Goal: Information Seeking & Learning: Learn about a topic

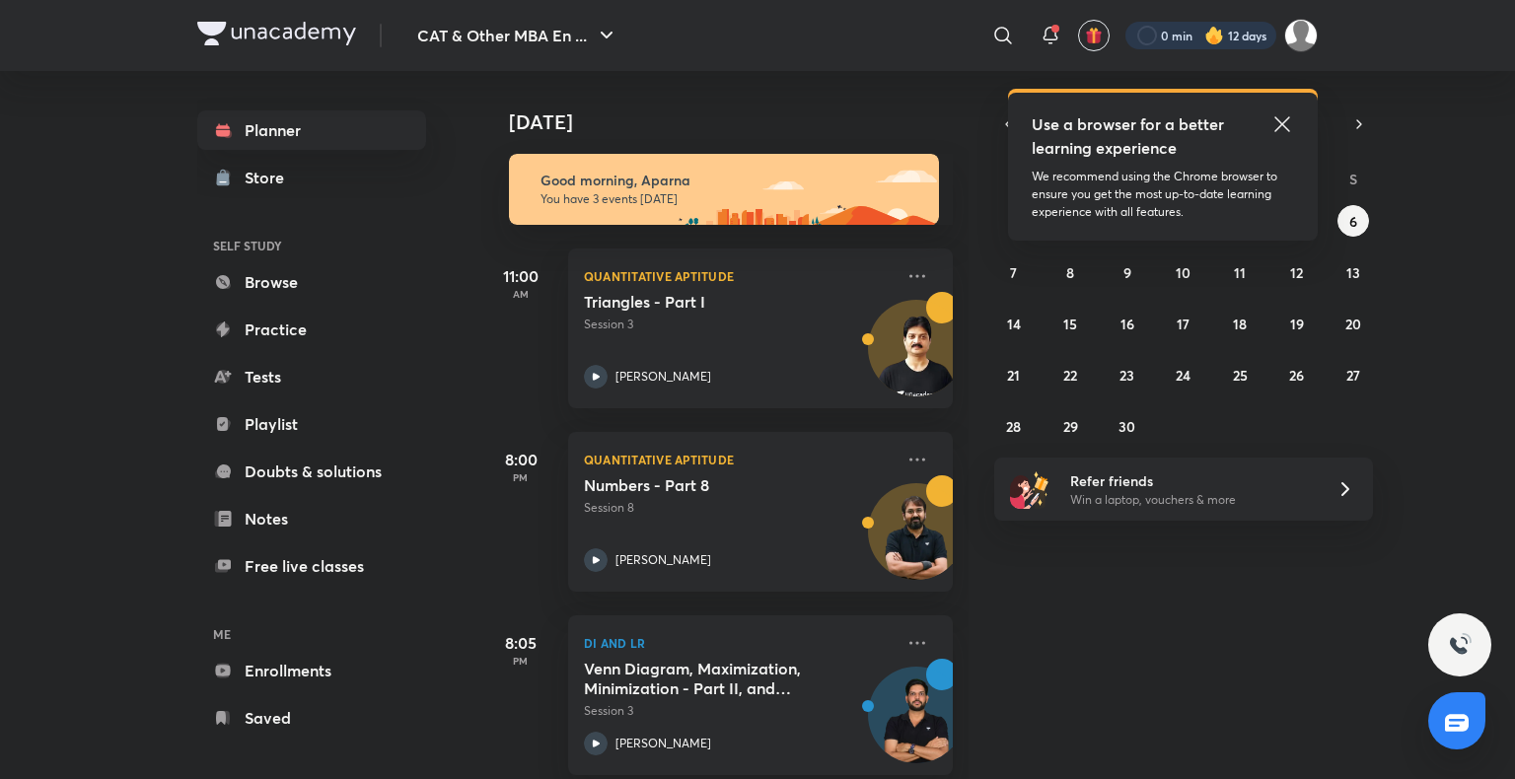
click at [1261, 44] on div at bounding box center [1201, 36] width 151 height 28
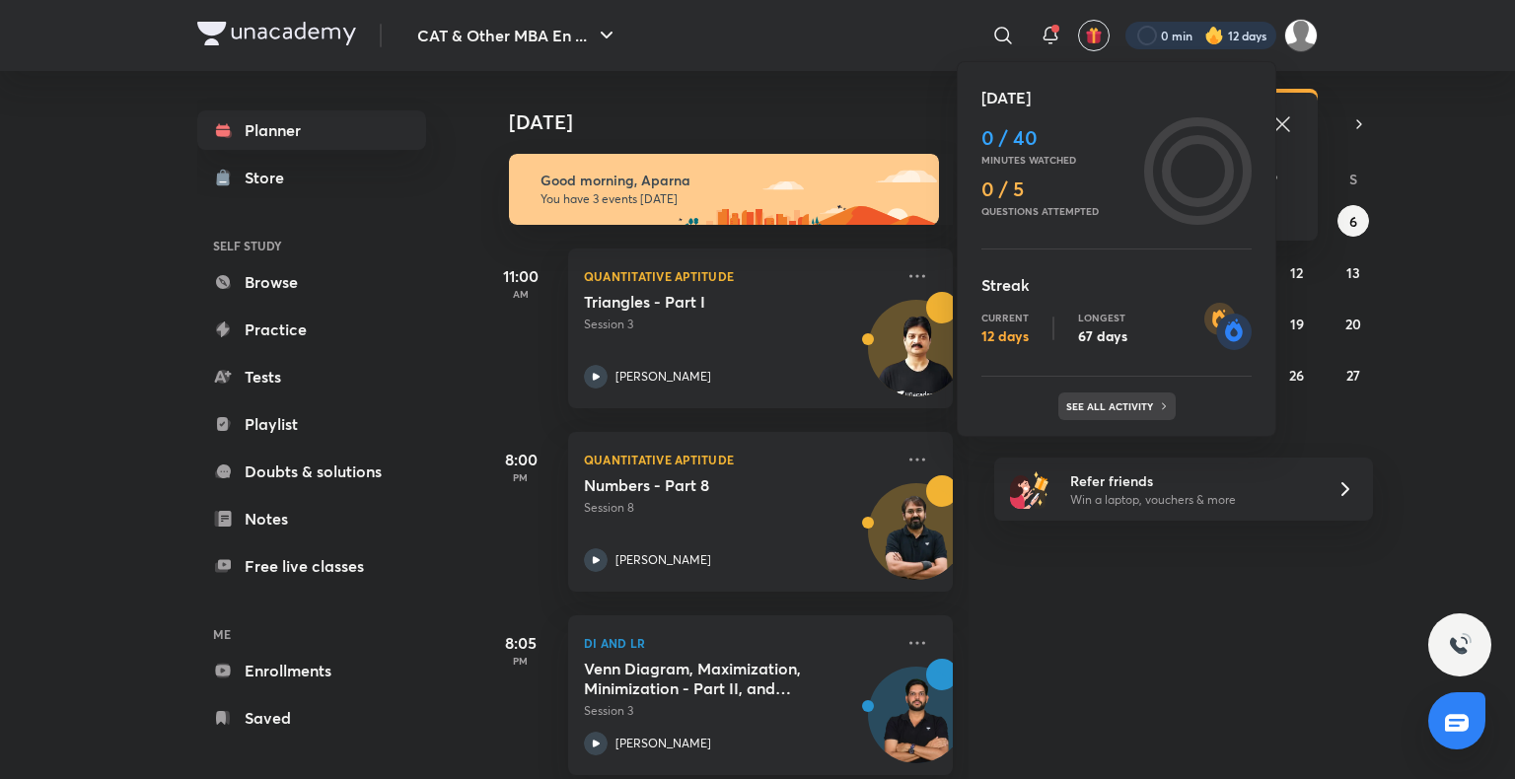
click at [1116, 401] on p "See all activity" at bounding box center [1112, 407] width 92 height 12
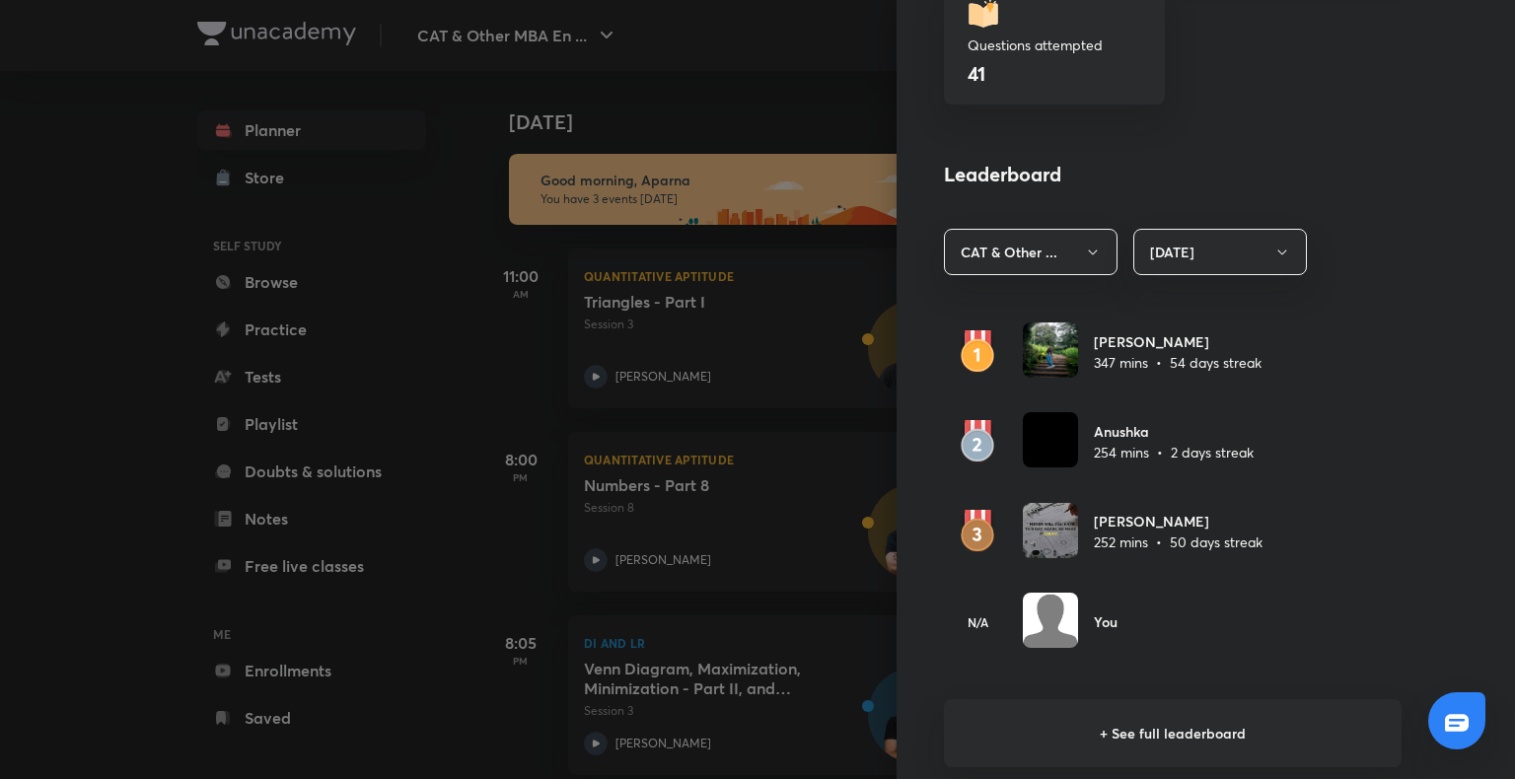
scroll to position [978, 0]
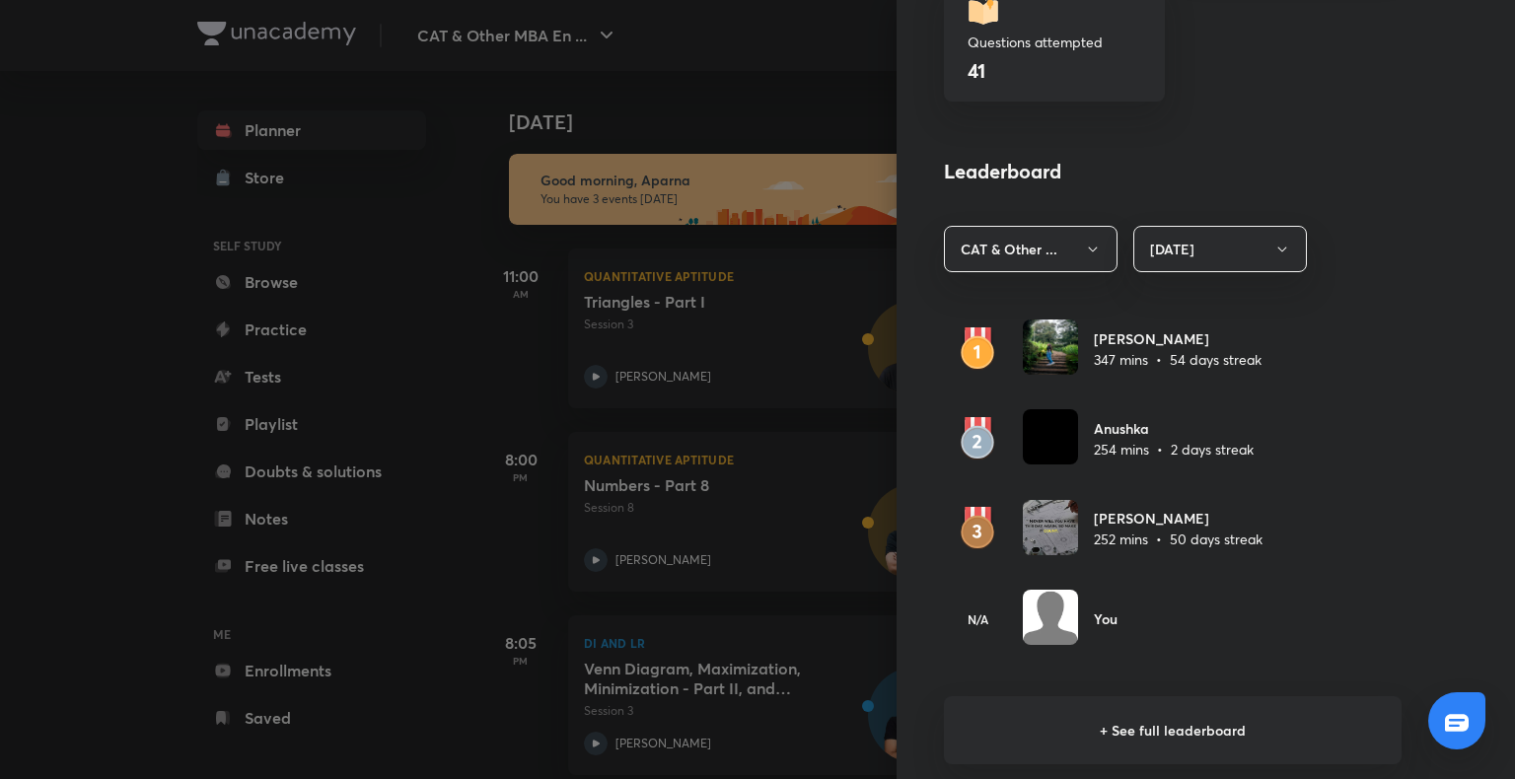
click at [202, 348] on div at bounding box center [757, 389] width 1515 height 779
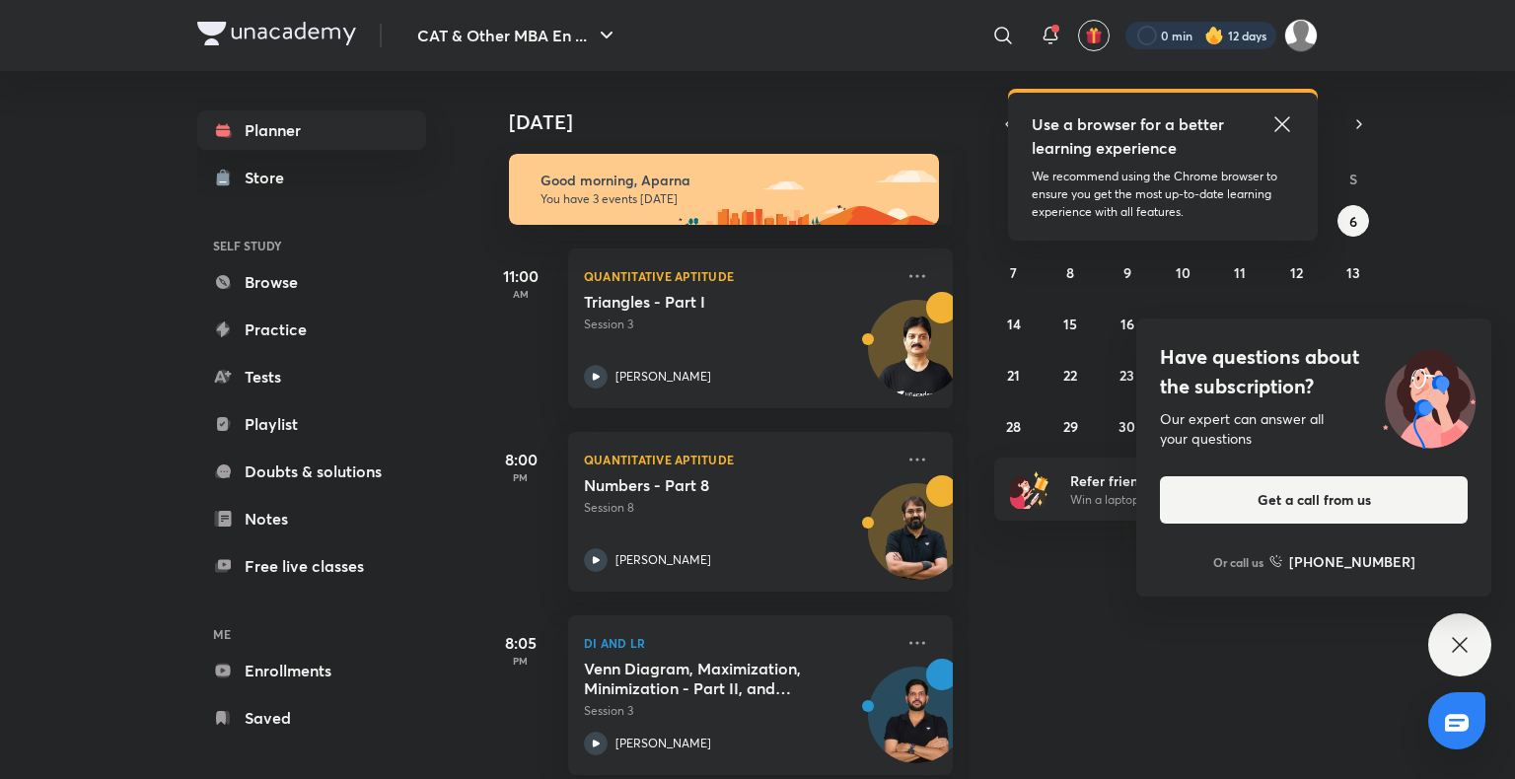
click at [1256, 34] on div at bounding box center [1201, 36] width 151 height 28
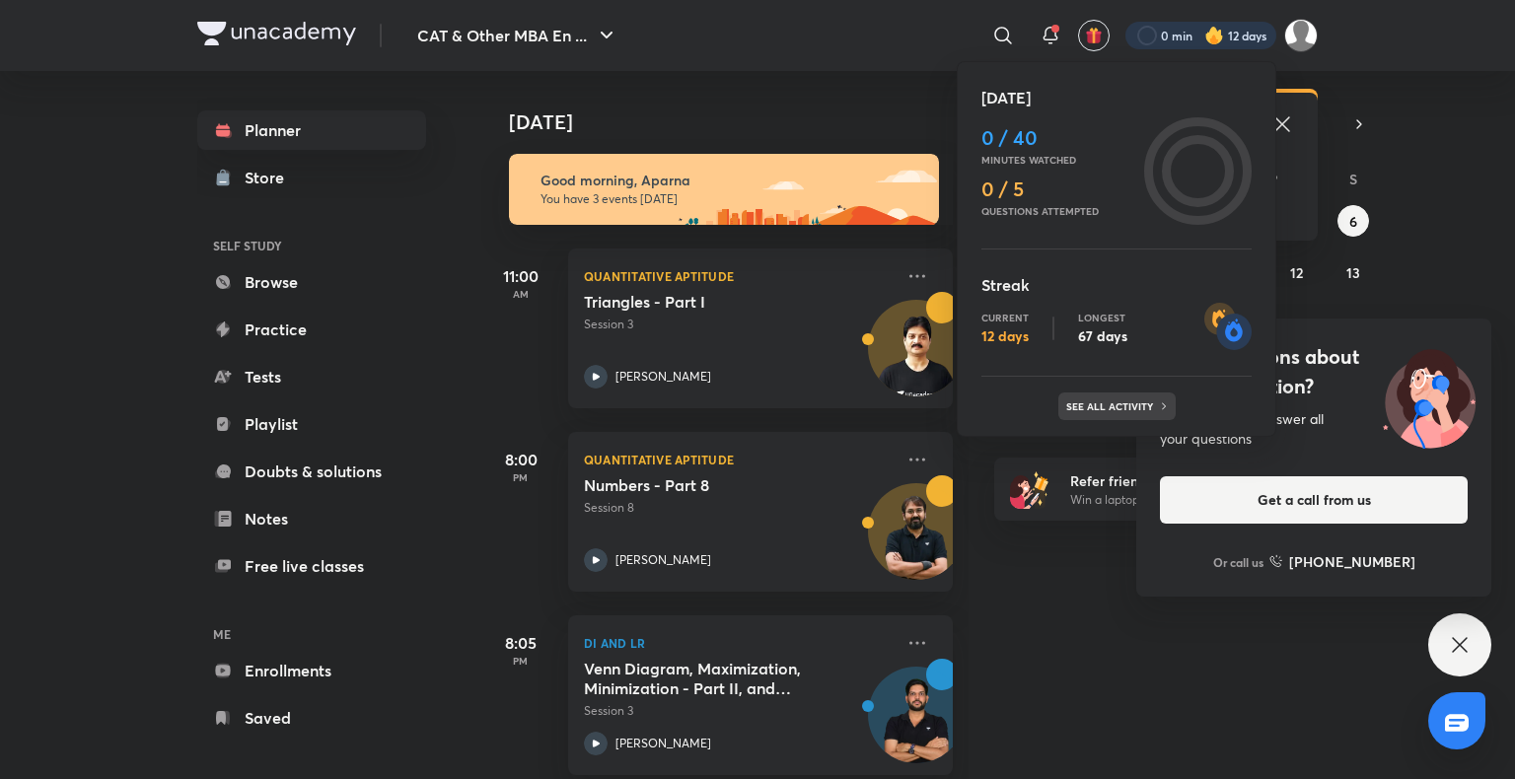
click at [1159, 409] on icon at bounding box center [1164, 407] width 12 height 12
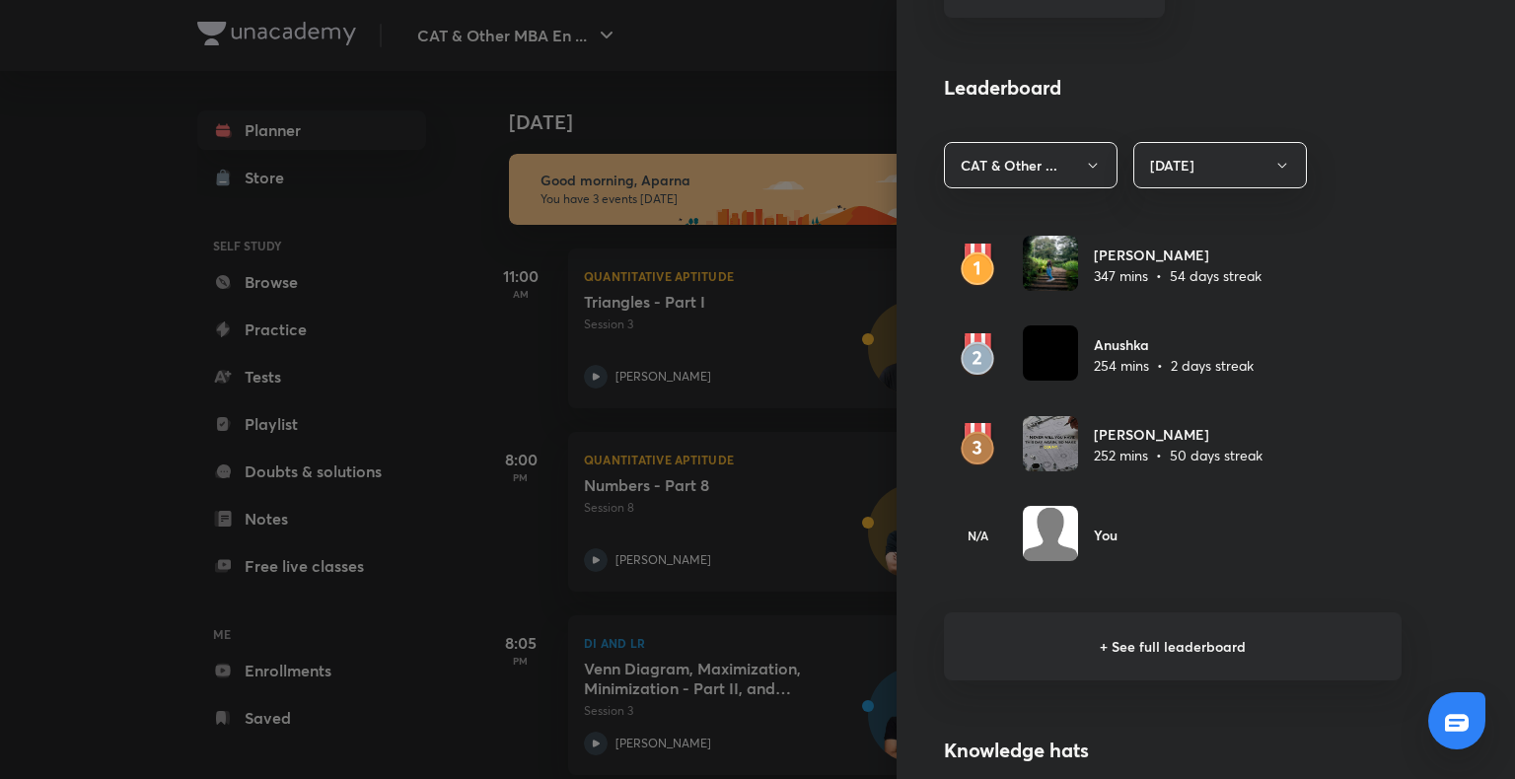
scroll to position [1359, 0]
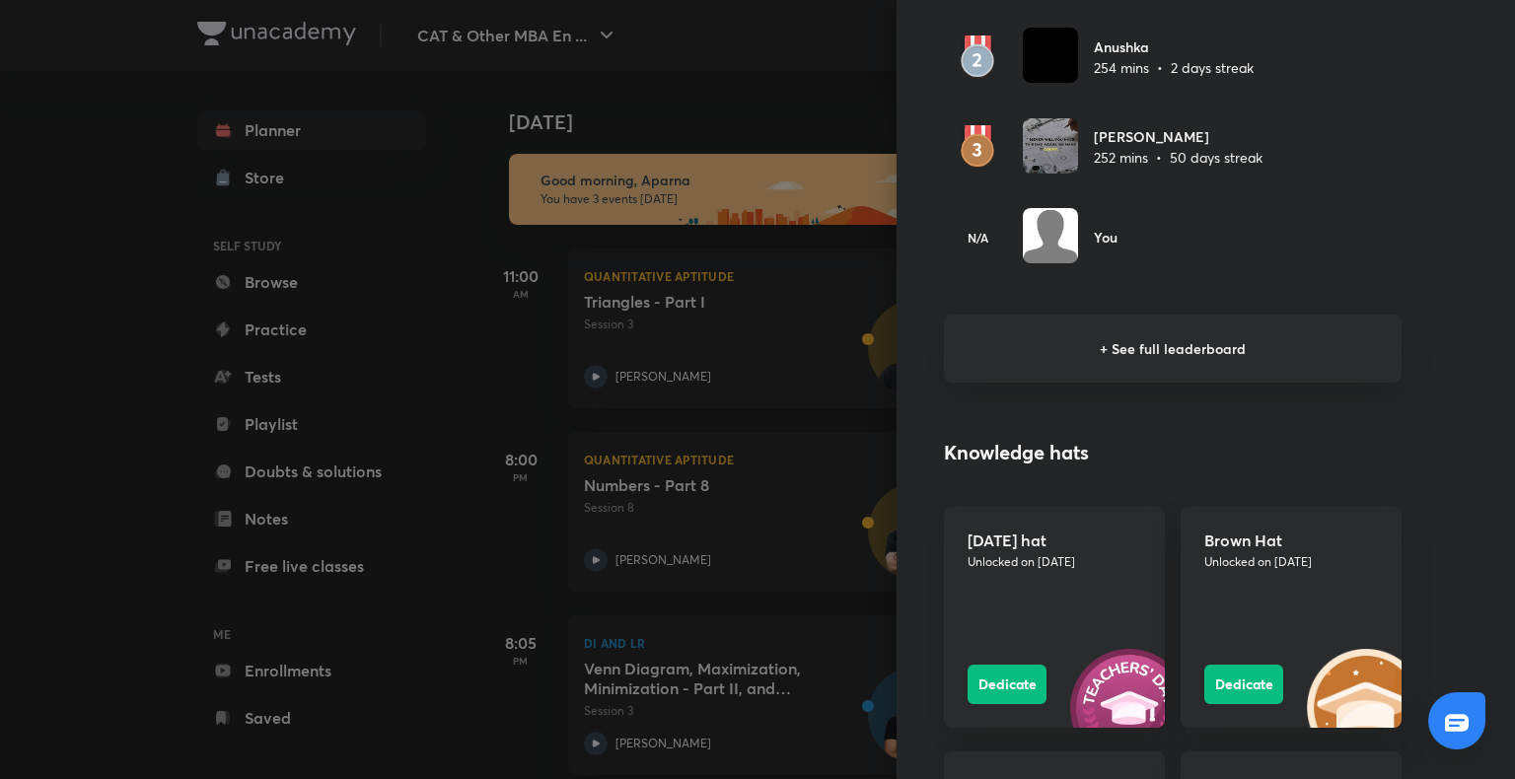
click at [1098, 345] on h6 "+ See full leaderboard" at bounding box center [1173, 349] width 458 height 68
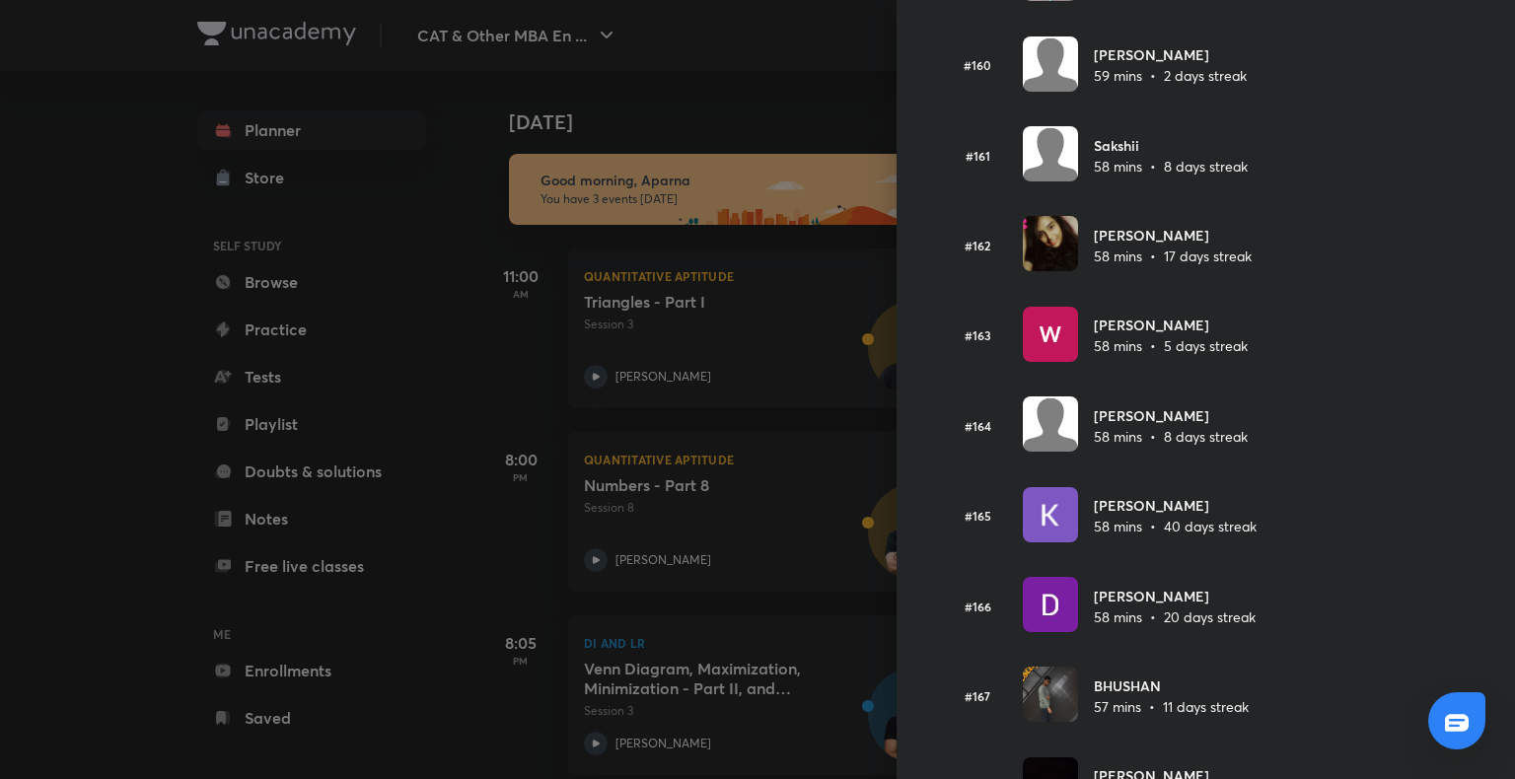
scroll to position [14588, 0]
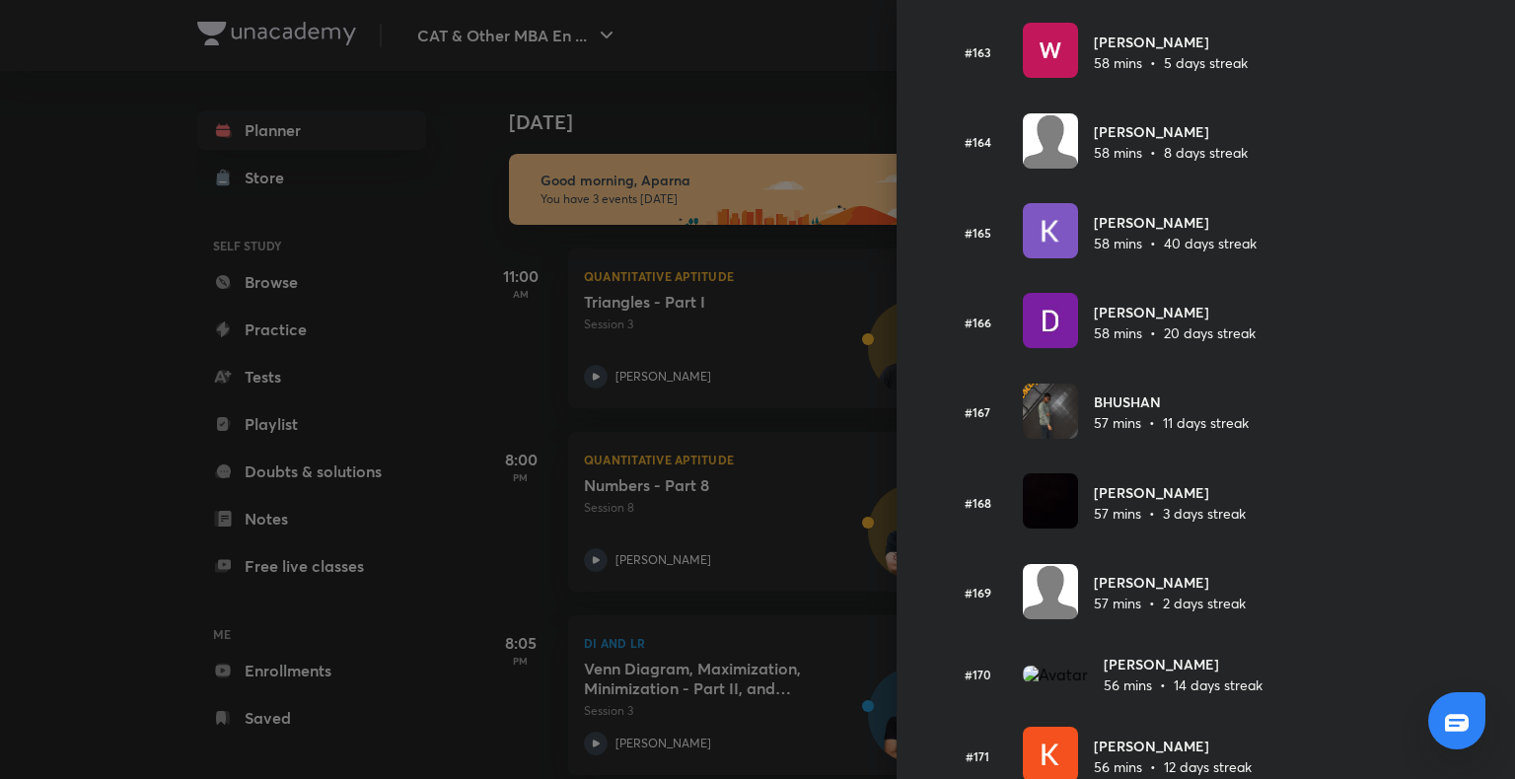
drag, startPoint x: 1223, startPoint y: 543, endPoint x: 994, endPoint y: 594, distance: 234.5
click at [994, 594] on div "Leaderboard Top learners in CAT & Other MBA Entrance Tests • [DATE] [PERSON_NAM…" at bounding box center [1206, 389] width 619 height 779
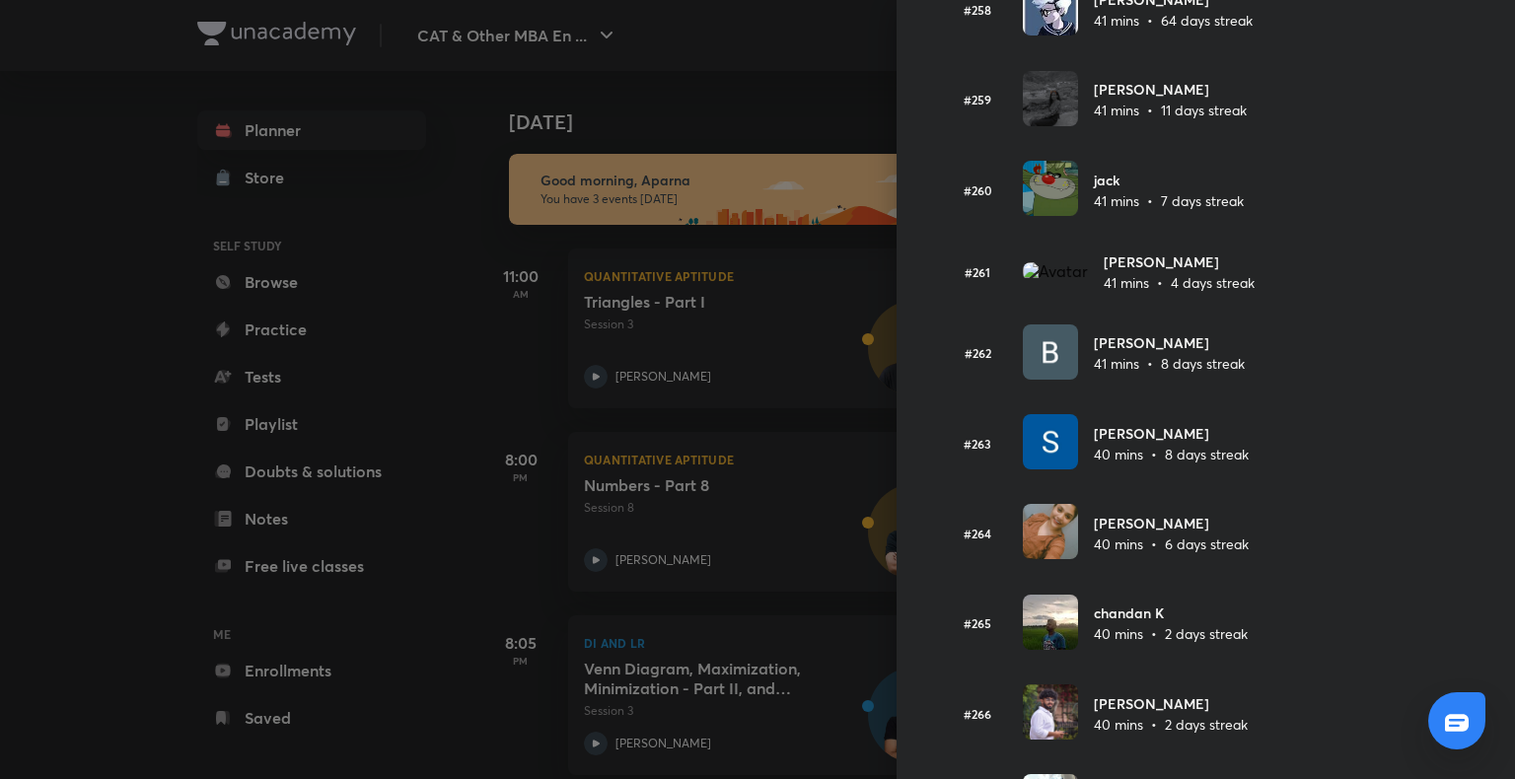
scroll to position [23110, 0]
click at [146, 414] on div at bounding box center [757, 389] width 1515 height 779
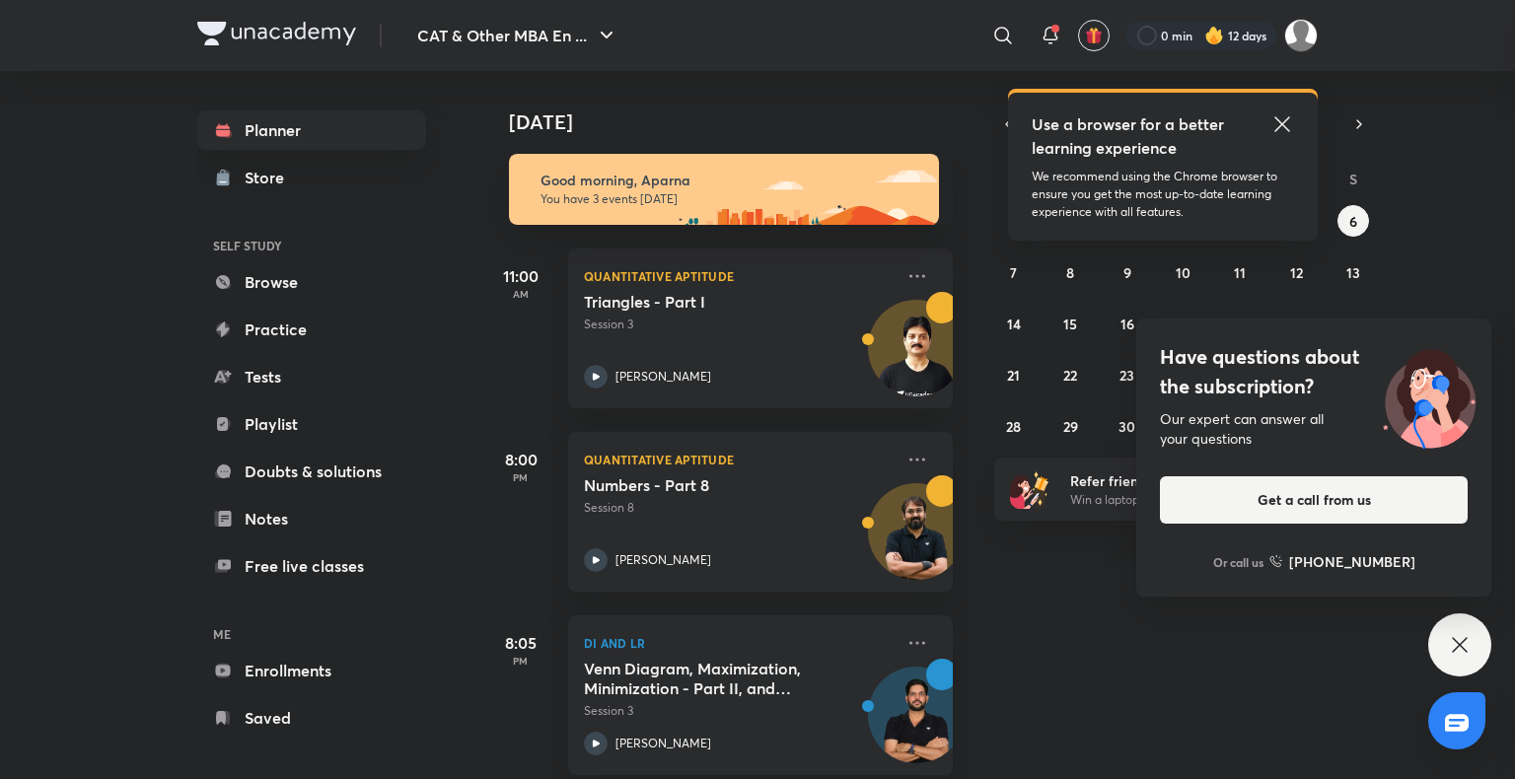
scroll to position [0, 0]
click at [1041, 45] on icon at bounding box center [1051, 36] width 24 height 24
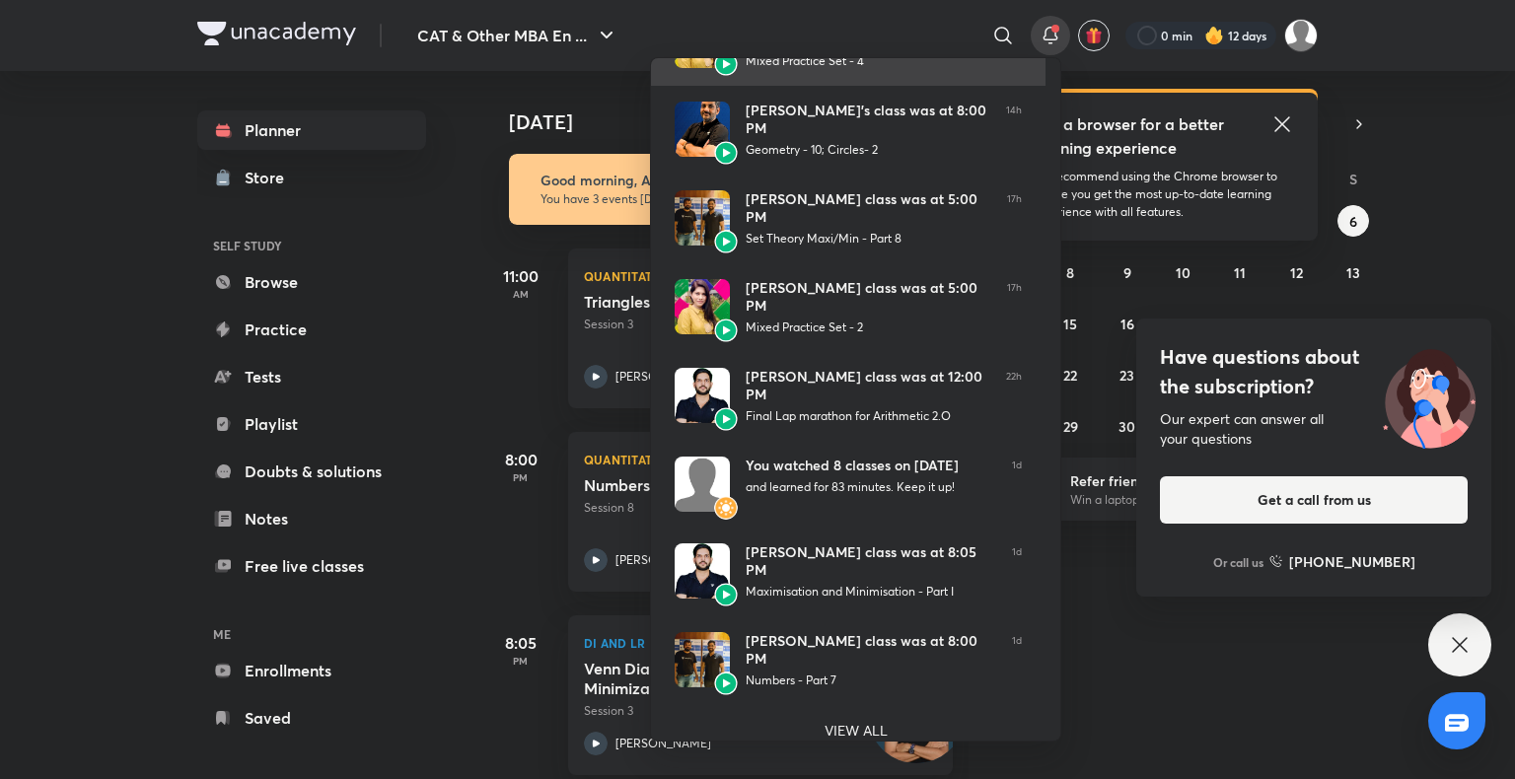
scroll to position [245, 0]
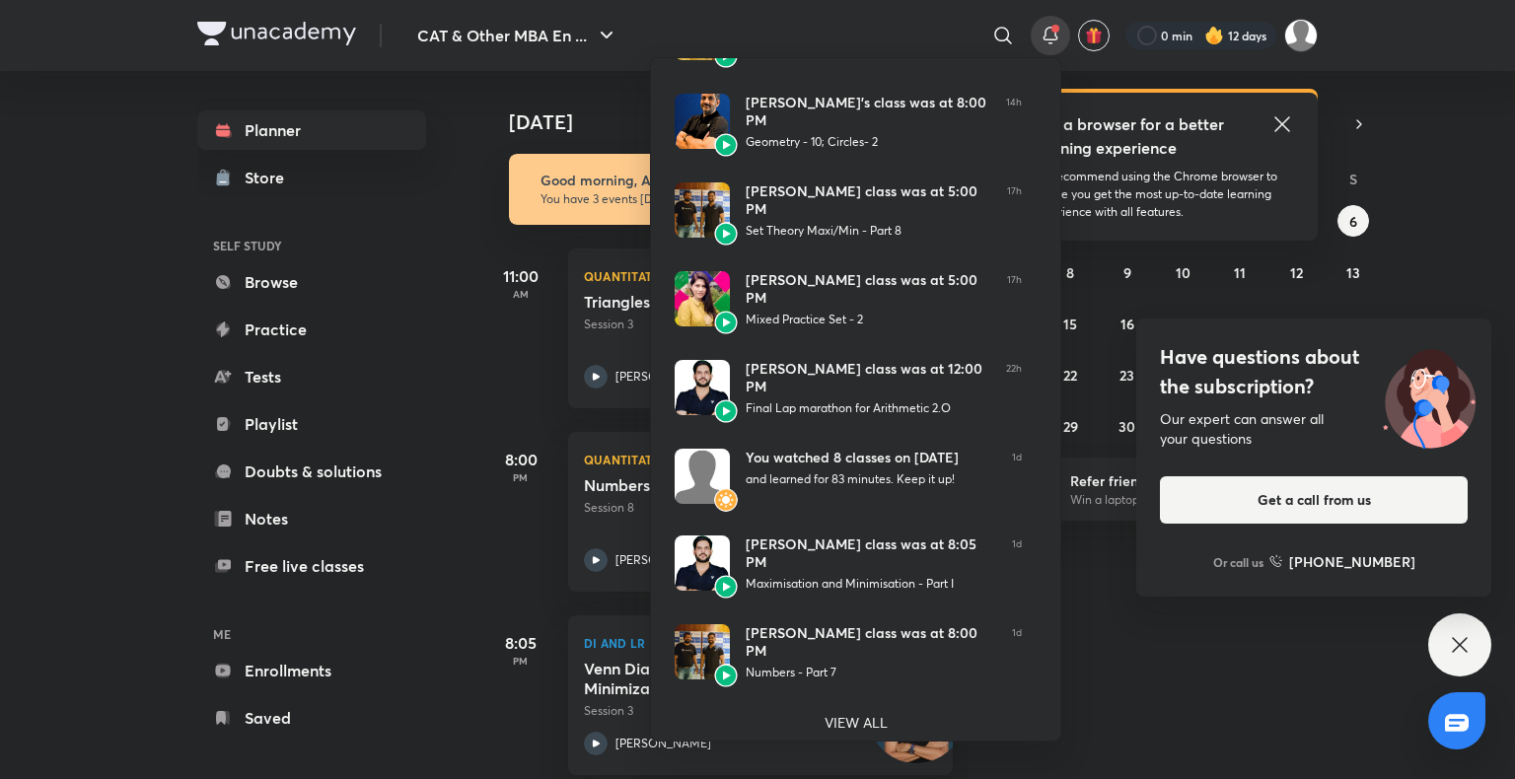
click at [125, 357] on div at bounding box center [757, 389] width 1515 height 779
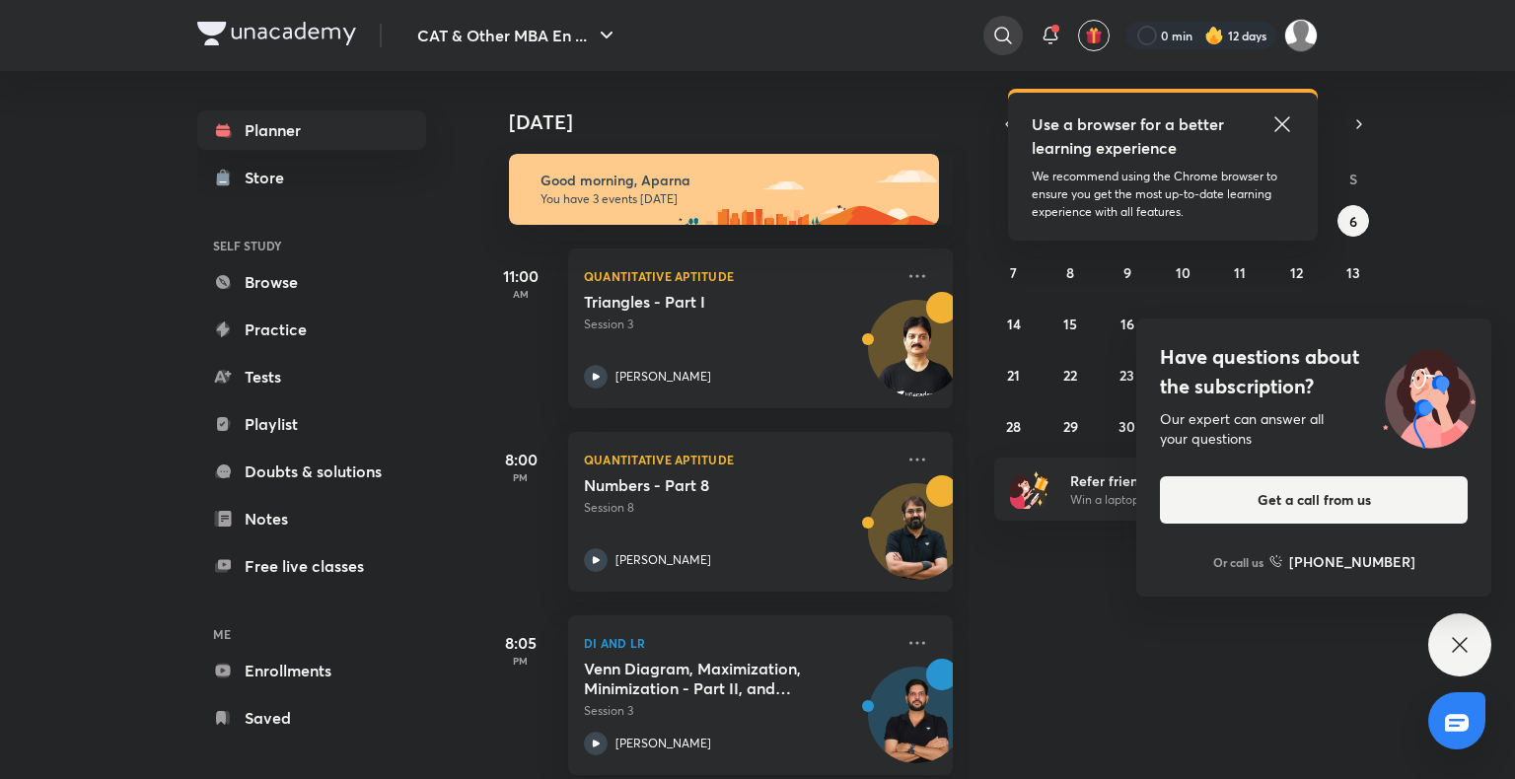
click at [1002, 33] on icon at bounding box center [1003, 36] width 24 height 24
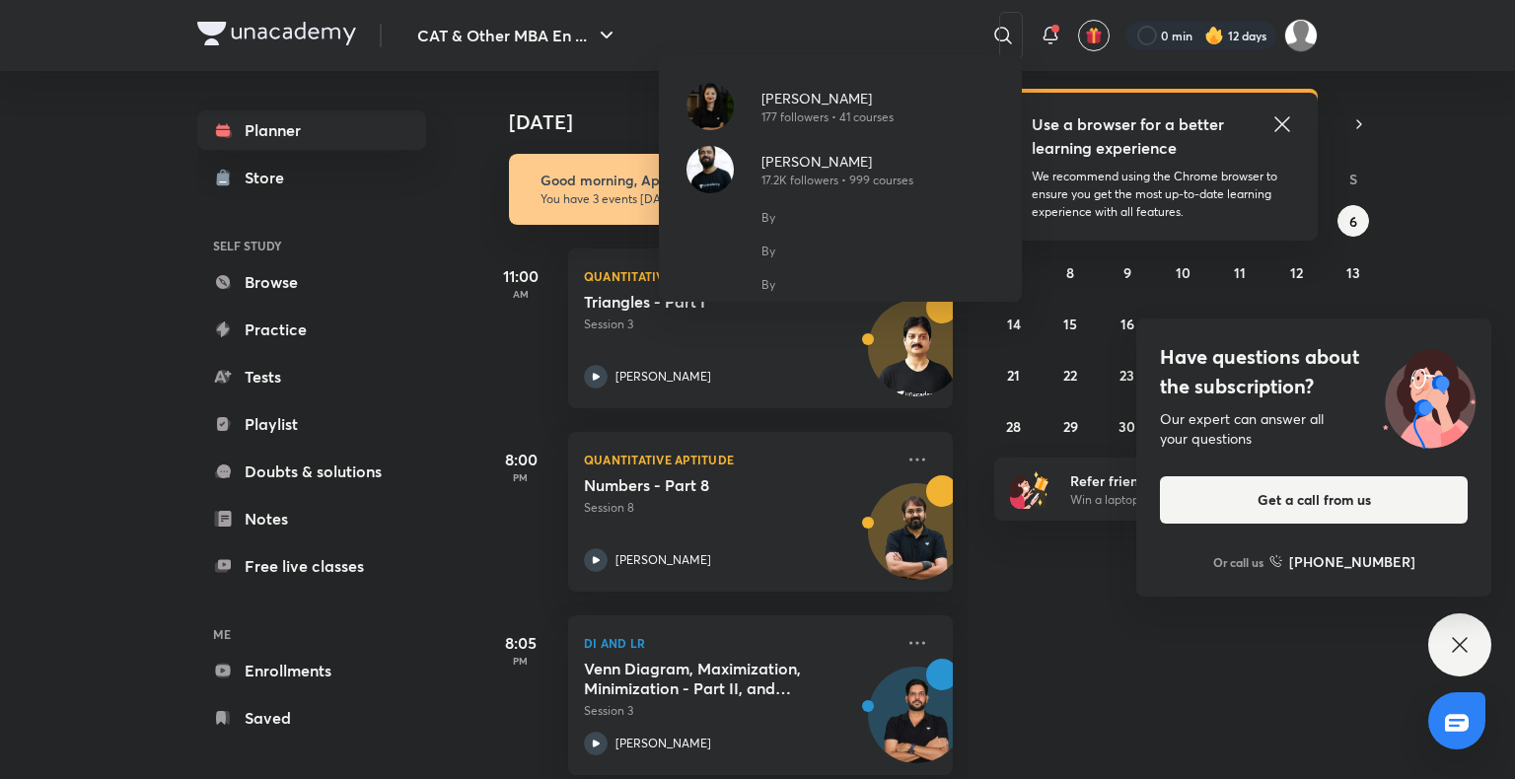
click at [359, 370] on div "[PERSON_NAME] 177 followers • 41 courses [PERSON_NAME] 17.2K followers • 999 co…" at bounding box center [757, 389] width 1515 height 779
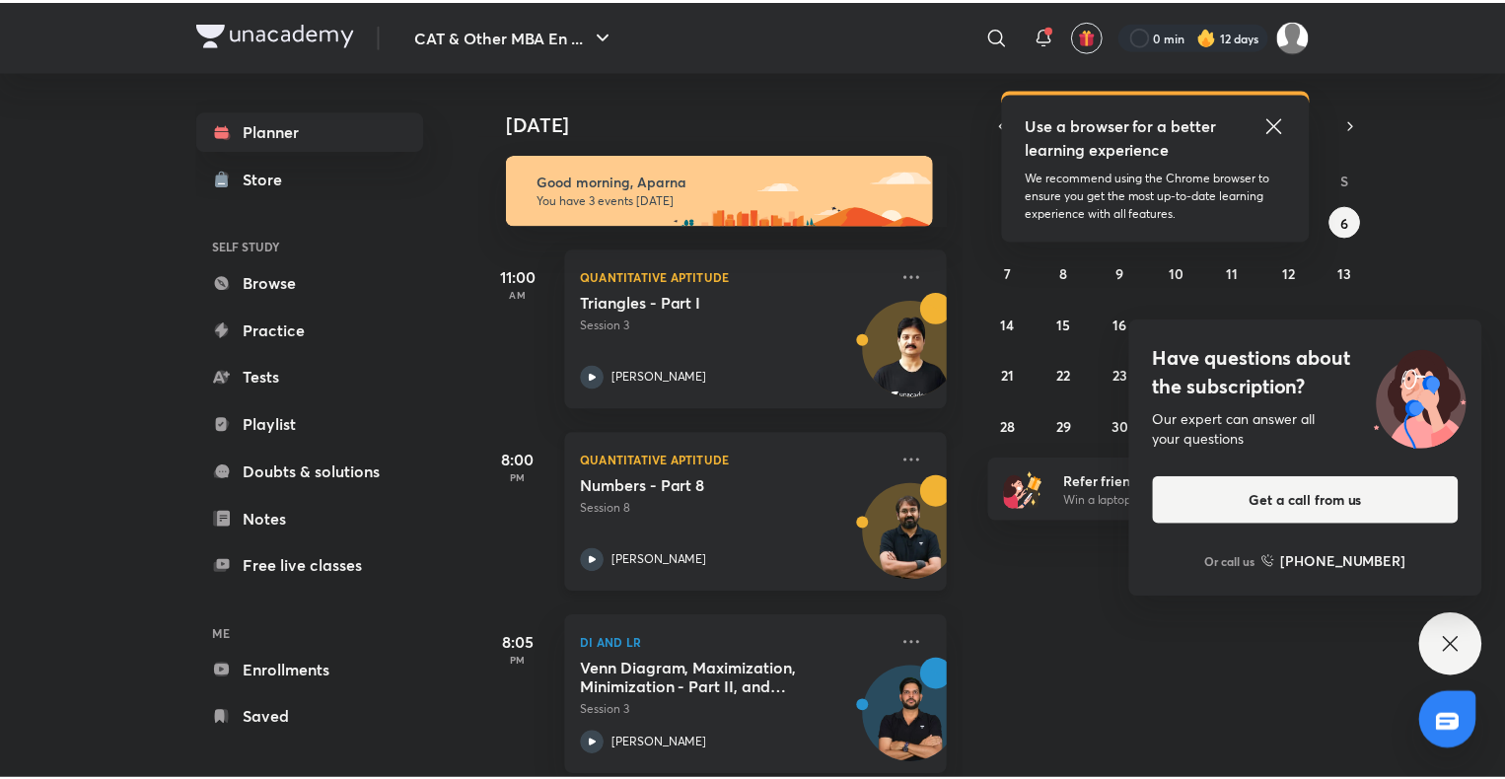
scroll to position [27, 0]
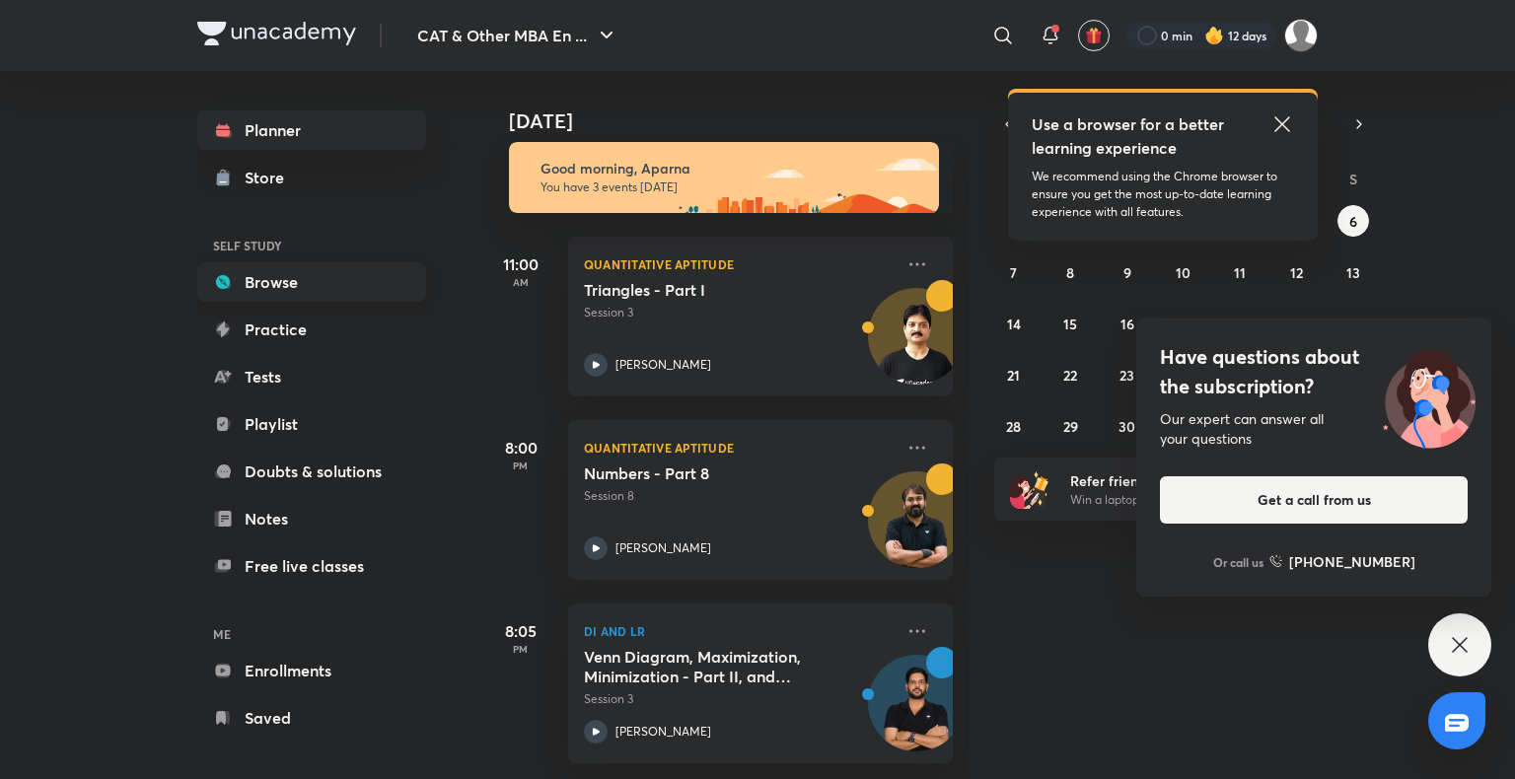
click at [363, 294] on link "Browse" at bounding box center [311, 281] width 229 height 39
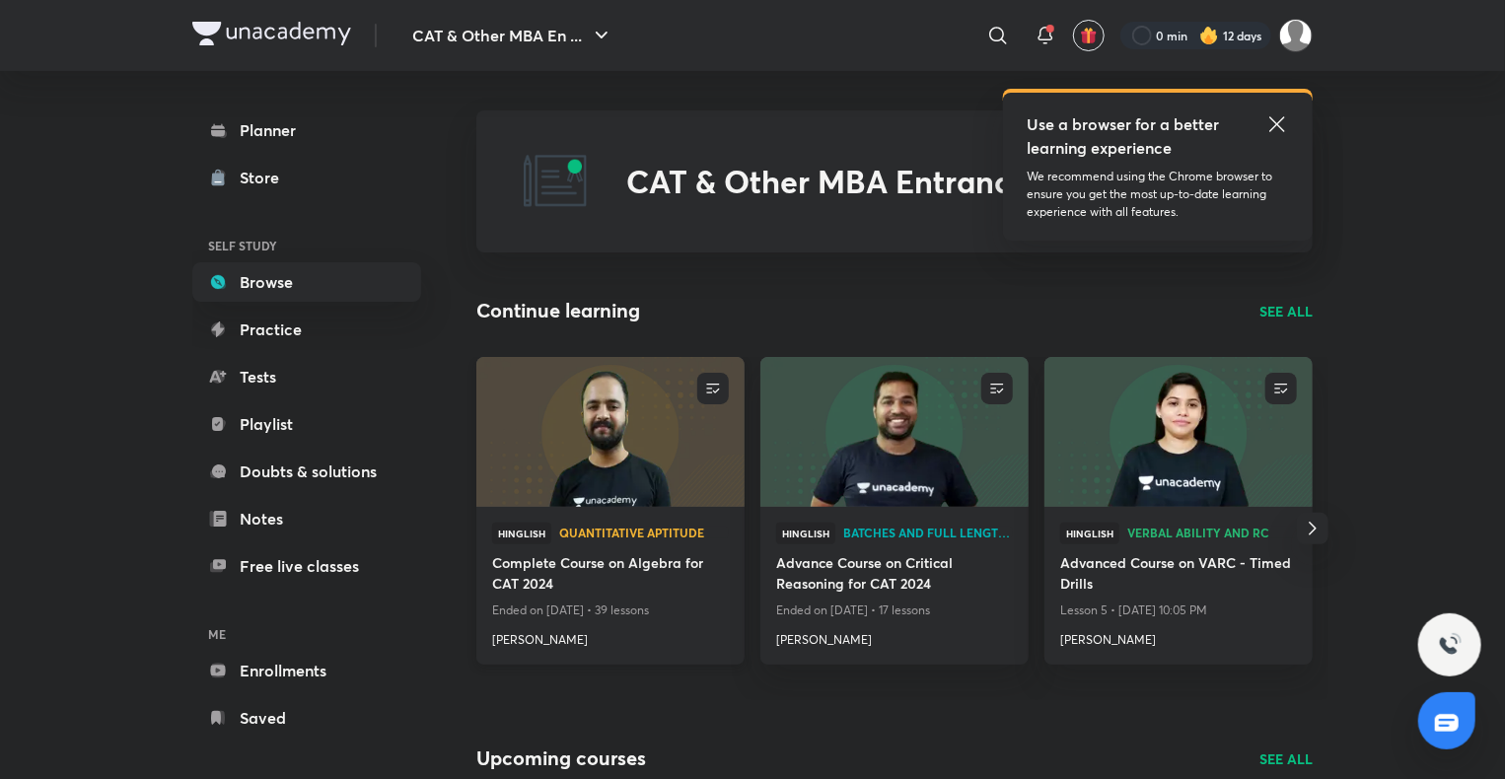
click at [690, 456] on img at bounding box center [610, 431] width 273 height 153
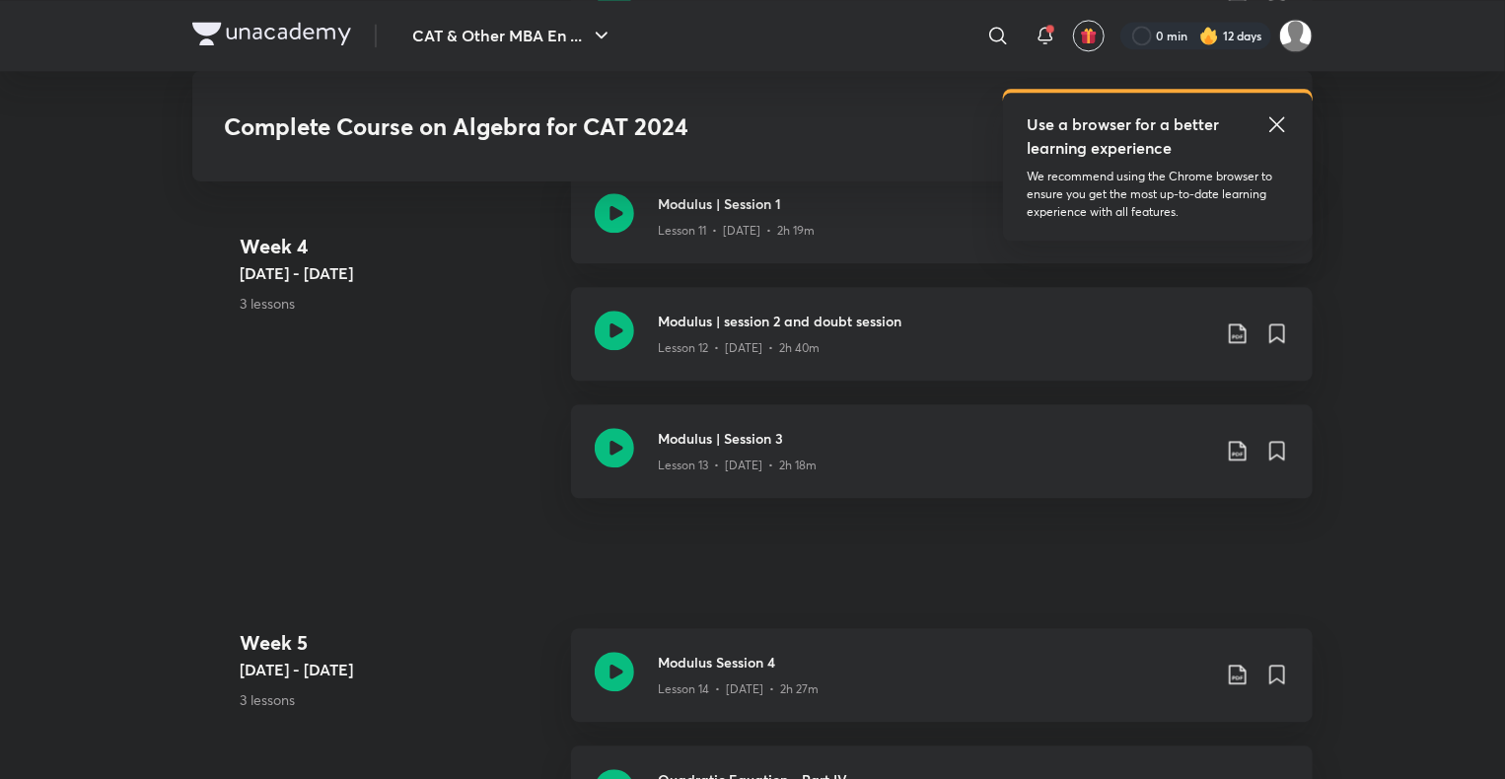
scroll to position [2328, 0]
click at [598, 669] on icon at bounding box center [614, 669] width 39 height 39
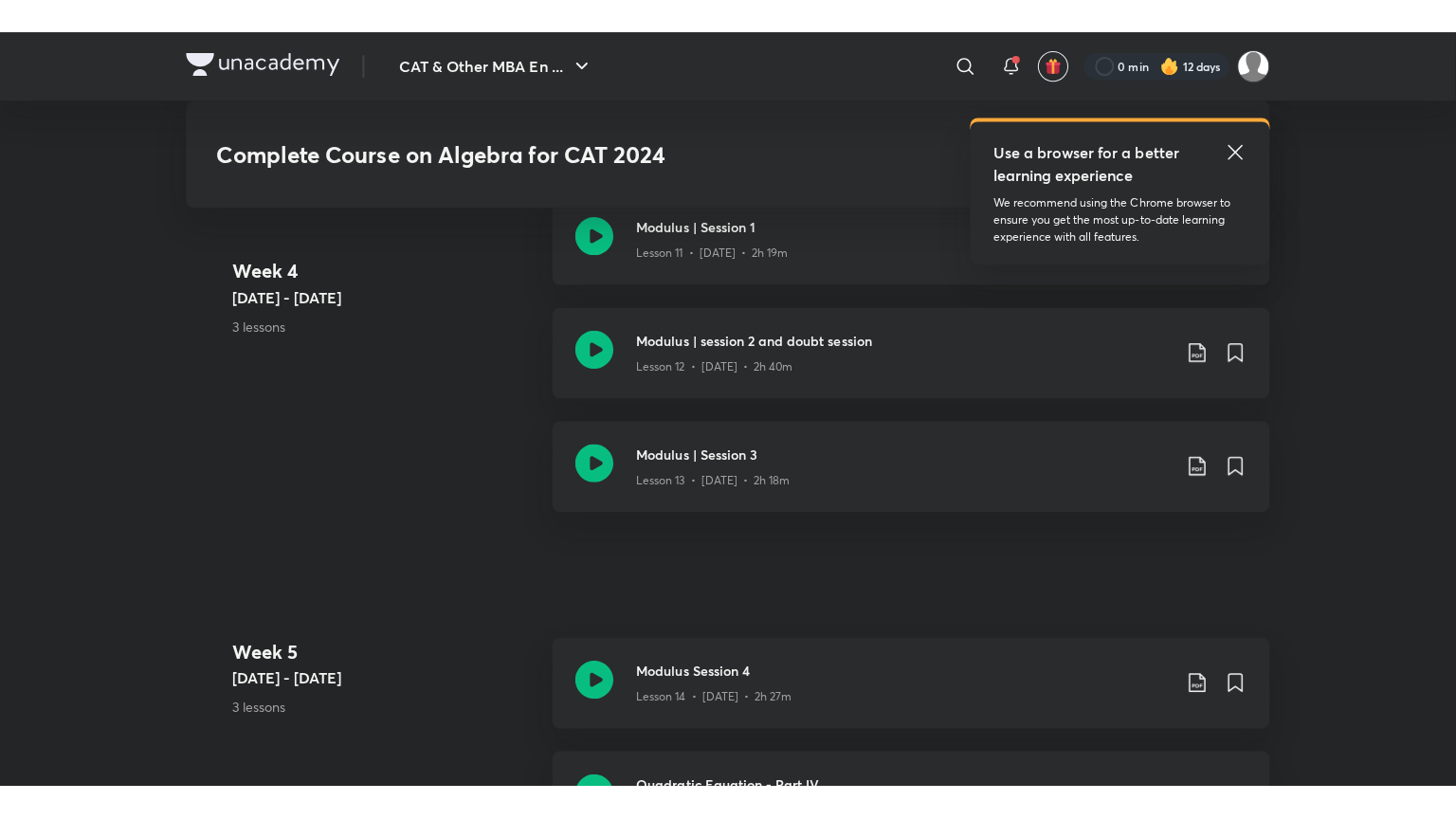
scroll to position [2354, 0]
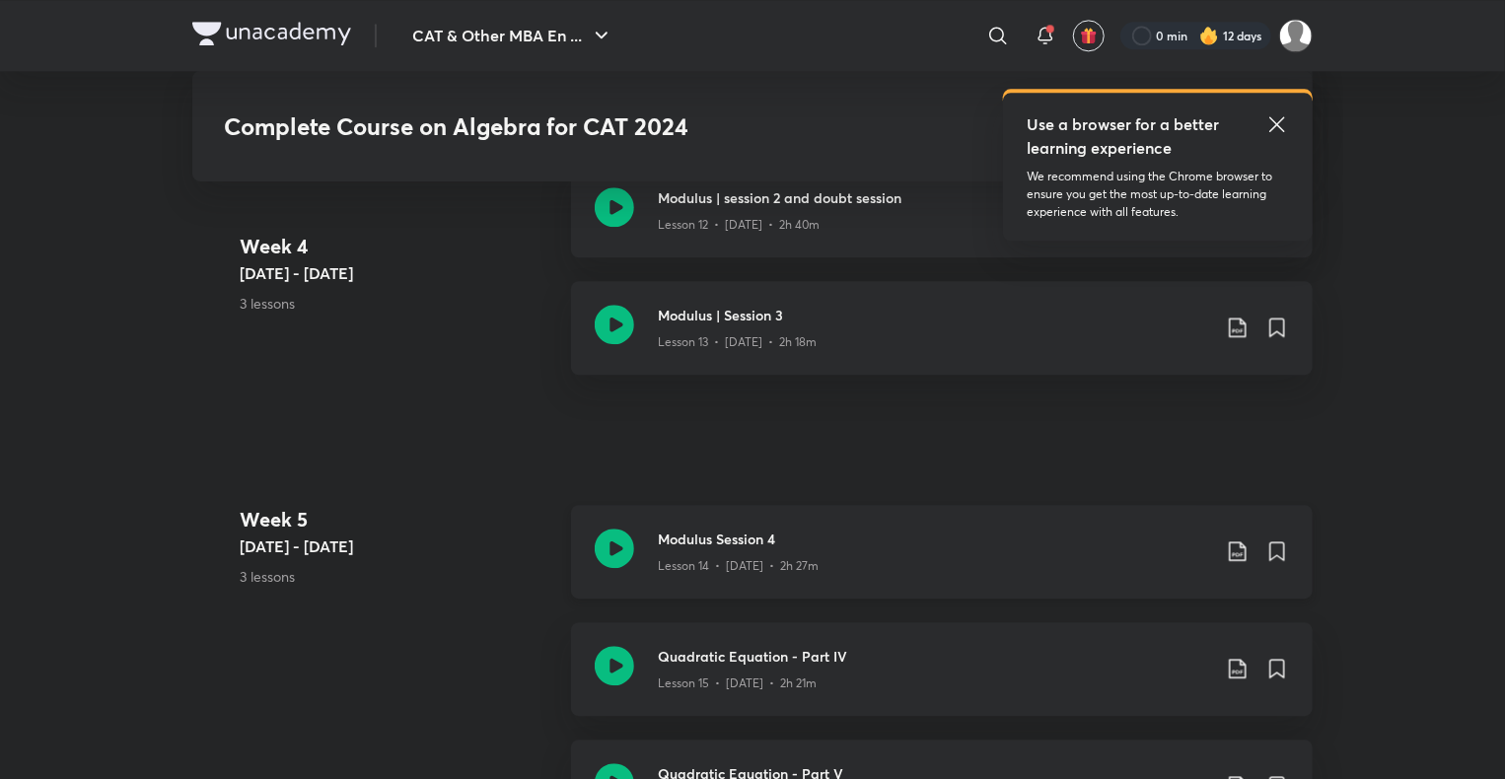
click at [620, 543] on icon at bounding box center [614, 548] width 39 height 39
